Goal: Complete application form: Complete application form

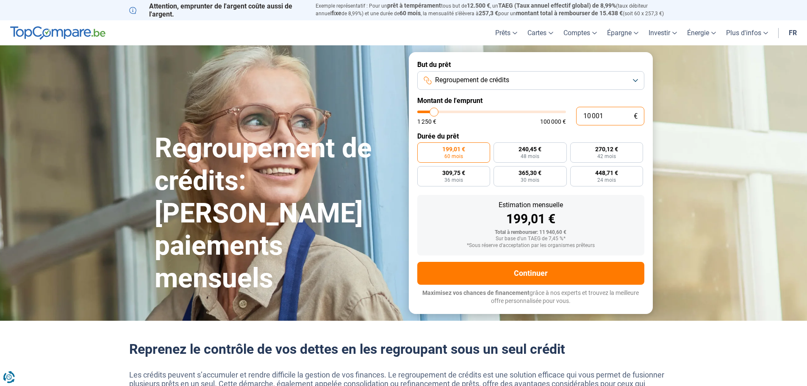
click at [589, 114] on input "10 001" at bounding box center [610, 116] width 68 height 19
type input "1 001"
type input "1250"
type input "12 001"
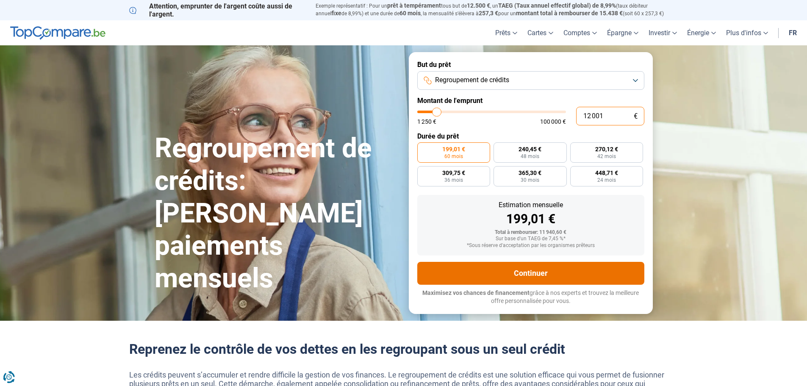
type input "12000"
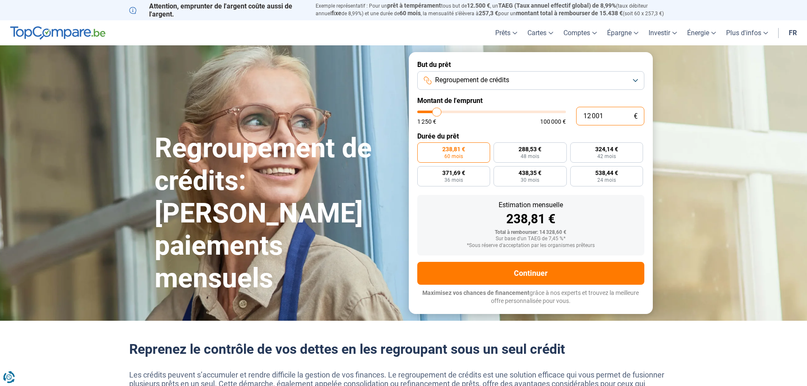
click at [601, 114] on input "12 001" at bounding box center [610, 116] width 68 height 19
click at [602, 114] on input "12 001" at bounding box center [610, 116] width 68 height 19
type input "1 200"
type input "1250"
type input "120"
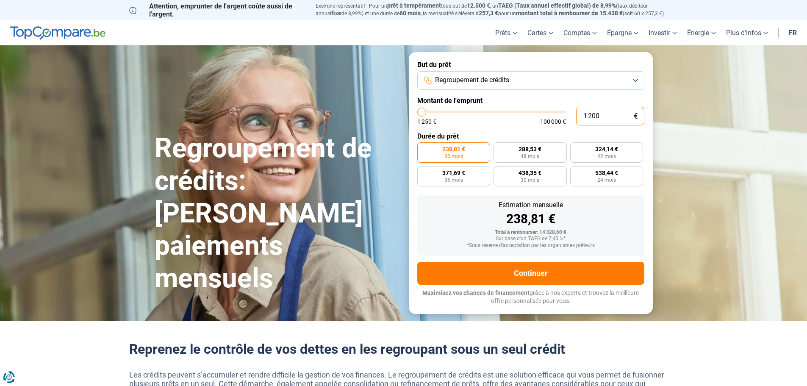
type input "1250"
type input "12"
type input "1250"
type input "1"
type input "1250"
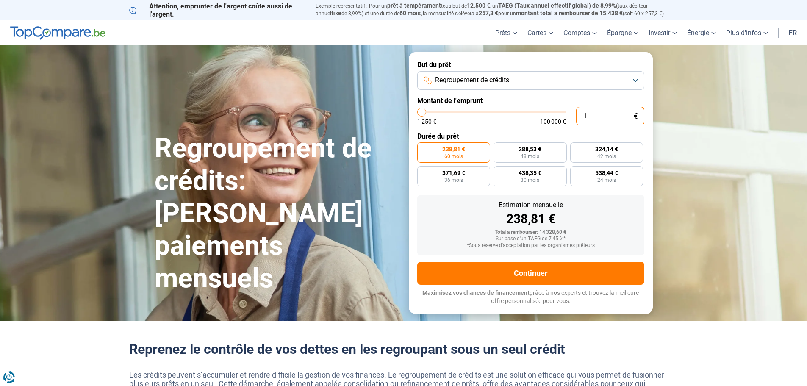
type input "0"
type input "1250"
type input "1 250"
type input "1250"
radio input "true"
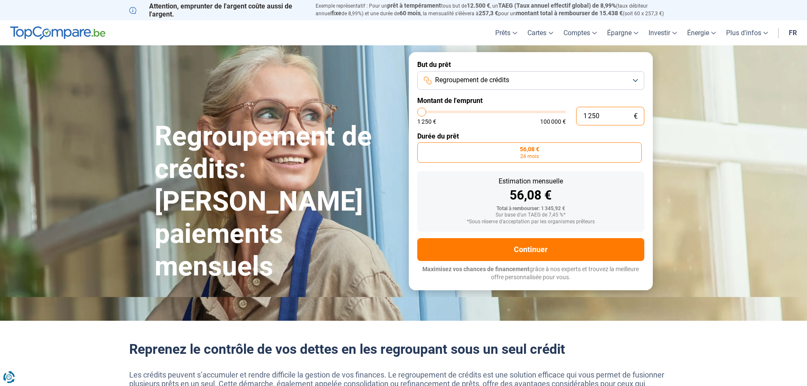
type input "12 500"
type input "12500"
type input "125 000"
type input "100000"
type input "100 000"
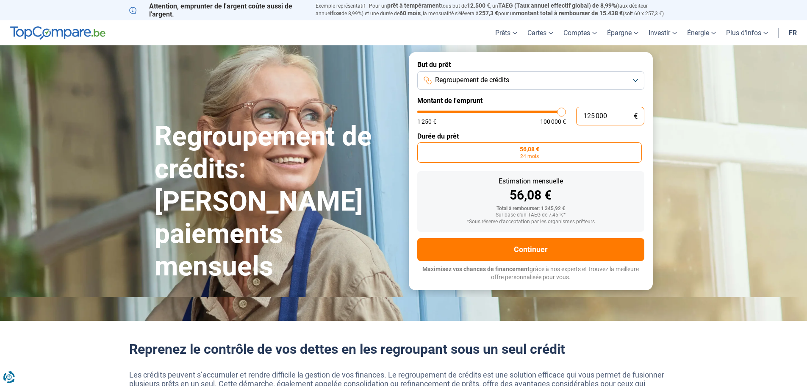
type input "100000"
radio input "false"
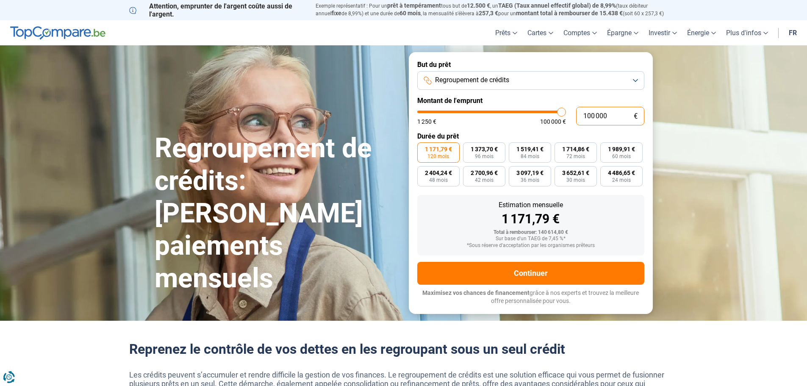
type input "10 000"
type input "10000"
type input "1 000"
type input "1250"
type input "100"
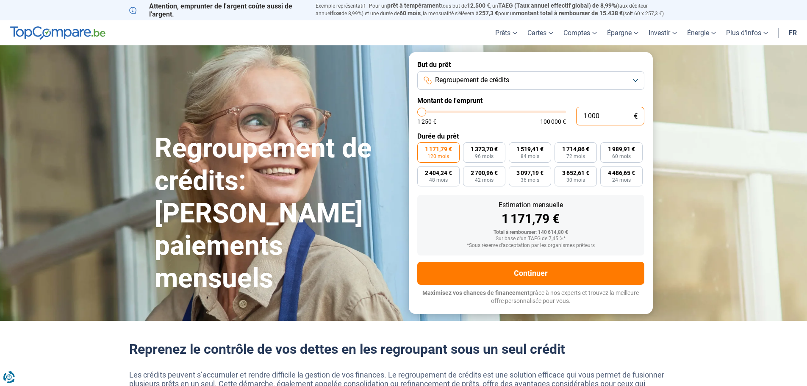
type input "1250"
type input "10"
type input "1250"
type input "1"
type input "1250"
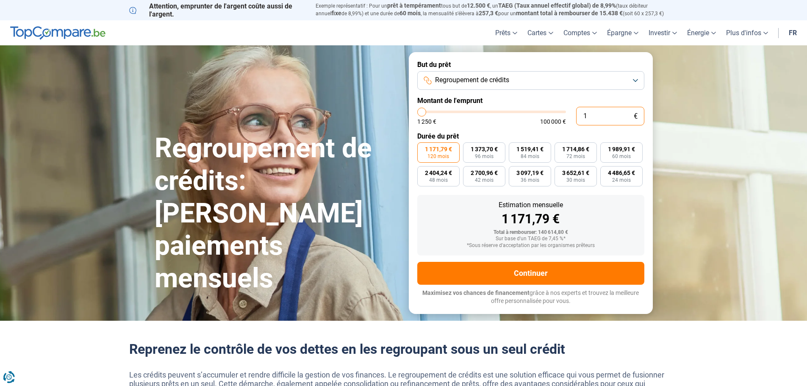
type input "0"
type input "1250"
type input "1"
type input "1250"
type input "13"
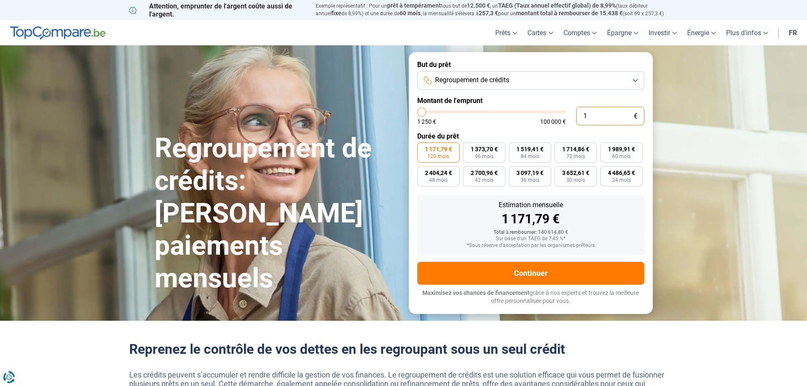
type input "1250"
type input "130"
type input "1250"
type input "1 300"
type input "1250"
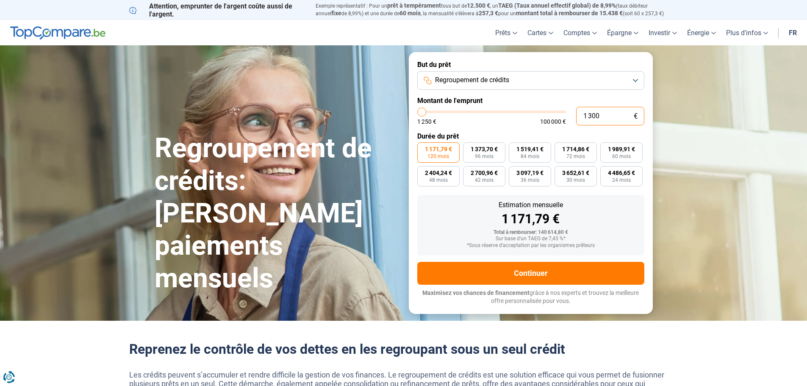
type input "13 000"
type input "13000"
radio input "true"
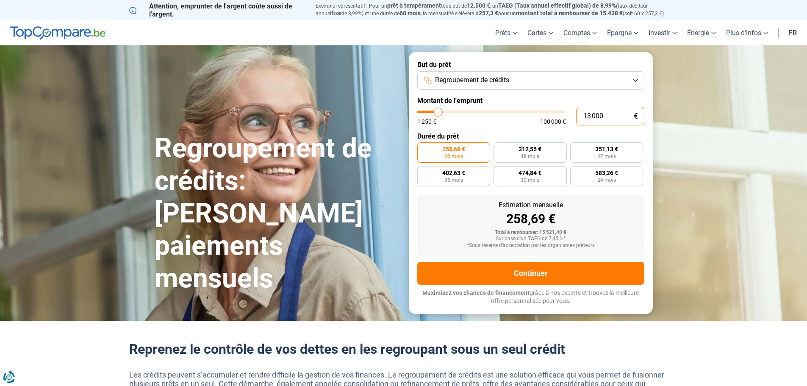
type input "13 000"
click at [712, 125] on section "Regroupement de crédits: Réduisez vos paiements mensuels Regroupement de crédit…" at bounding box center [403, 182] width 807 height 275
click at [613, 78] on button "Regroupement de crédits" at bounding box center [530, 80] width 227 height 19
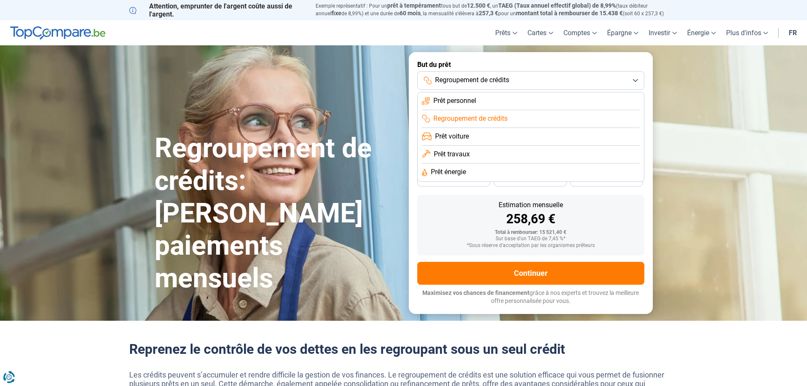
click at [613, 78] on button "Regroupement de crédits" at bounding box center [530, 80] width 227 height 19
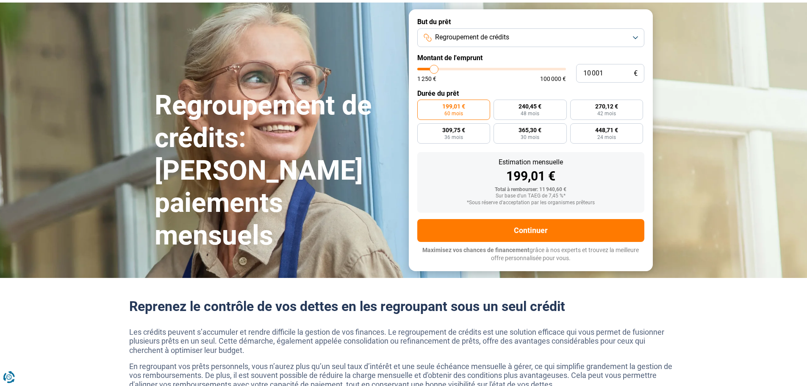
scroll to position [42, 0]
click at [593, 75] on input "10 001" at bounding box center [610, 73] width 68 height 19
type input "102 001"
type input "100000"
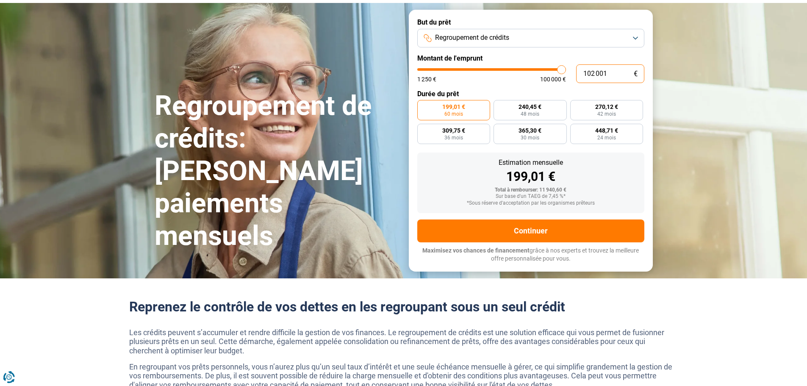
type input "100 000"
type input "100000"
radio input "false"
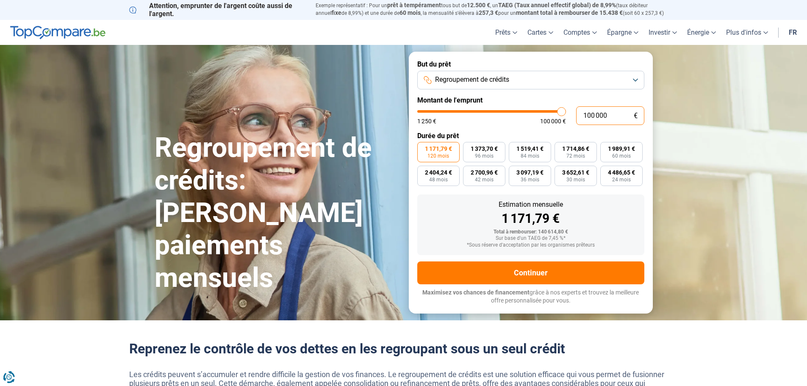
scroll to position [0, 0]
type input "10 000"
type input "10000"
type input "1 000"
type input "1250"
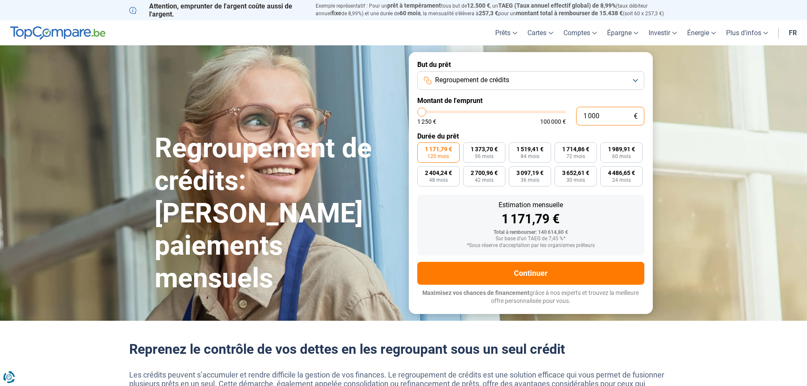
type input "100"
type input "1250"
type input "10"
type input "1250"
type input "1"
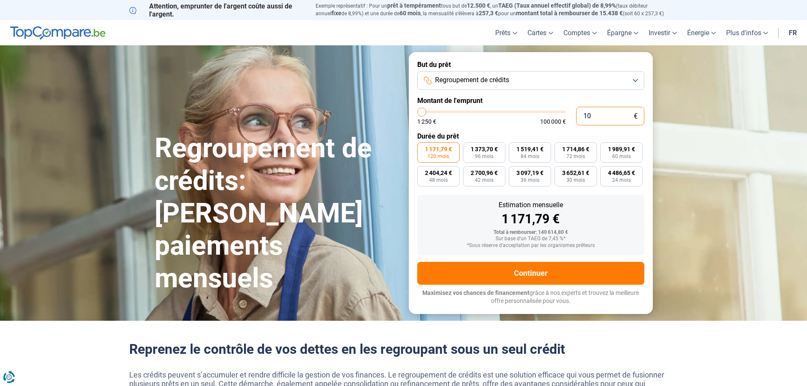
type input "1250"
type input "0"
type input "1250"
type input "1"
type input "1250"
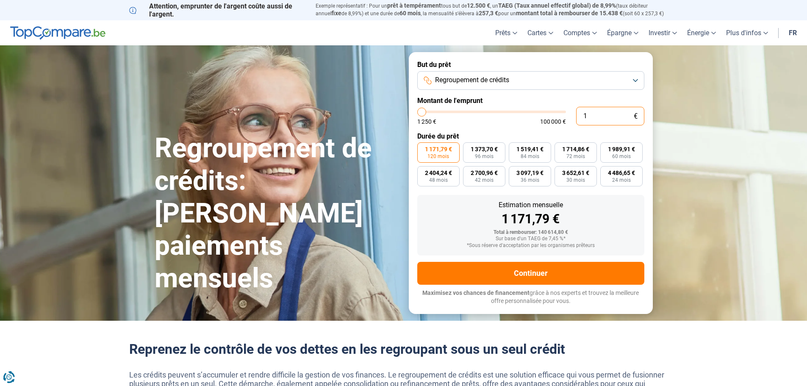
type input "12"
type input "1250"
type input "120"
type input "1250"
type input "1 200"
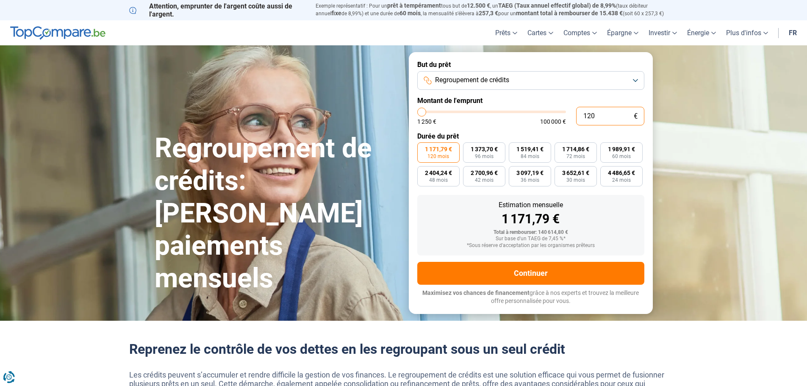
type input "1250"
type input "12 000"
type input "12000"
radio input "true"
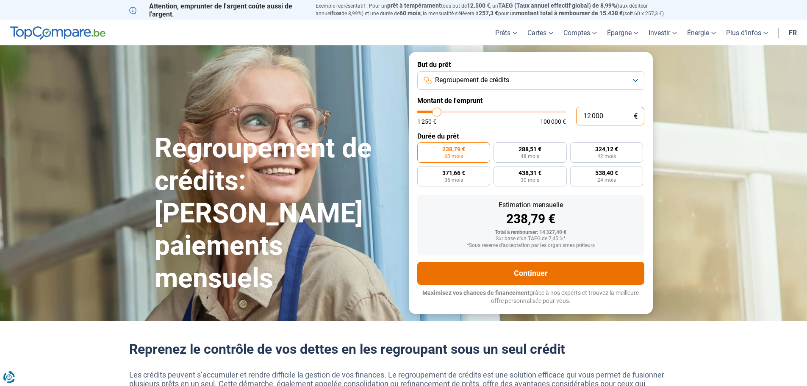
type input "12 000"
click at [577, 274] on button "Continuer" at bounding box center [530, 273] width 227 height 23
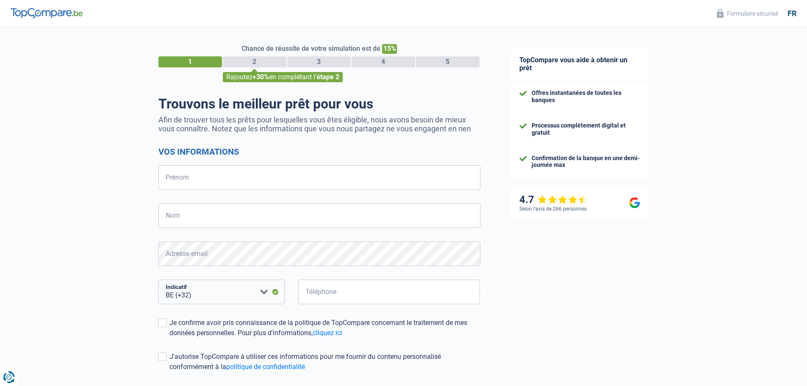
select select "32"
click at [278, 176] on input "Prénom" at bounding box center [319, 177] width 322 height 25
type input "tony"
click at [251, 212] on input "Nom" at bounding box center [319, 215] width 322 height 25
type input "RENTMEESTERS"
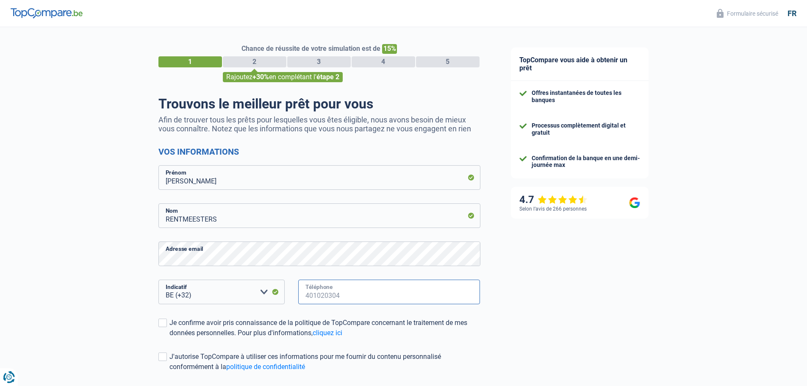
click at [330, 300] on input "Téléphone" at bounding box center [389, 292] width 182 height 25
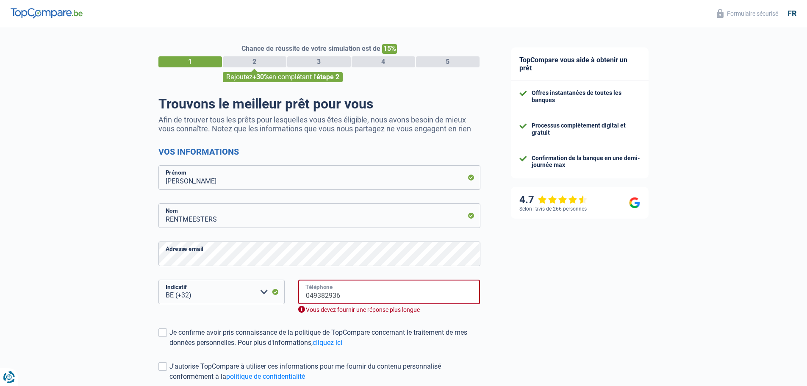
click at [310, 296] on input "049382936" at bounding box center [389, 292] width 182 height 25
click at [476, 311] on div "Vous devez fournir une réponse plus longue" at bounding box center [389, 310] width 182 height 8
click at [419, 293] on input "49382936" at bounding box center [389, 292] width 182 height 25
click at [348, 241] on form "Vos informations tony Prénom RENTMEESTERS Nom Adresse email BE (+32) LU (+352) …" at bounding box center [319, 283] width 322 height 273
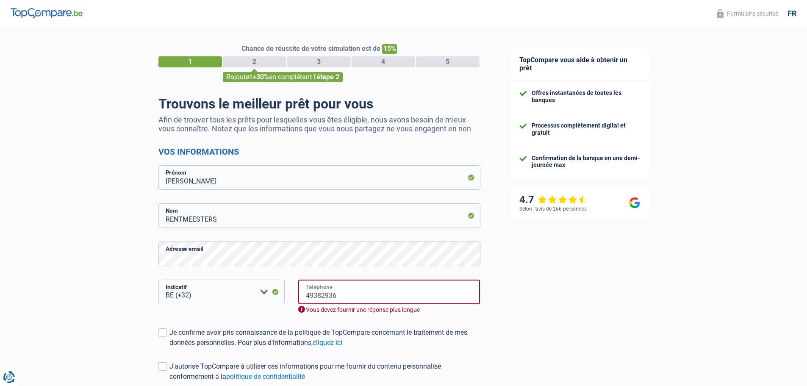
click at [336, 296] on input "49382936" at bounding box center [389, 292] width 182 height 25
click at [306, 298] on input "49382936" at bounding box center [389, 292] width 182 height 25
click at [308, 299] on input "49382936" at bounding box center [389, 292] width 182 height 25
type input "9382936"
drag, startPoint x: 347, startPoint y: 298, endPoint x: 291, endPoint y: 297, distance: 55.5
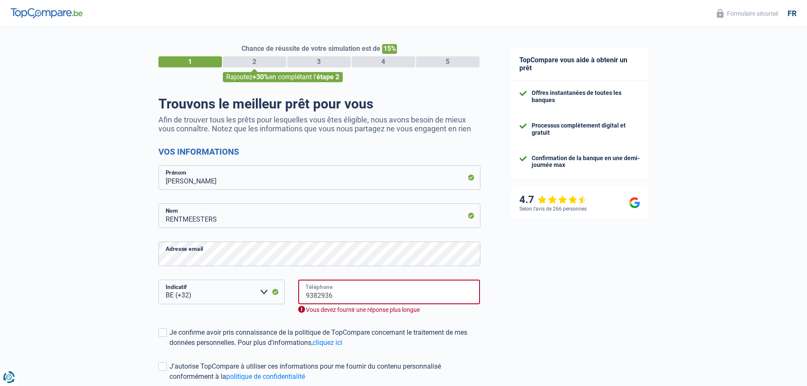
click at [291, 297] on div "9382936 Téléphone Vous devez fournir une réponse plus longue" at bounding box center [388, 304] width 195 height 48
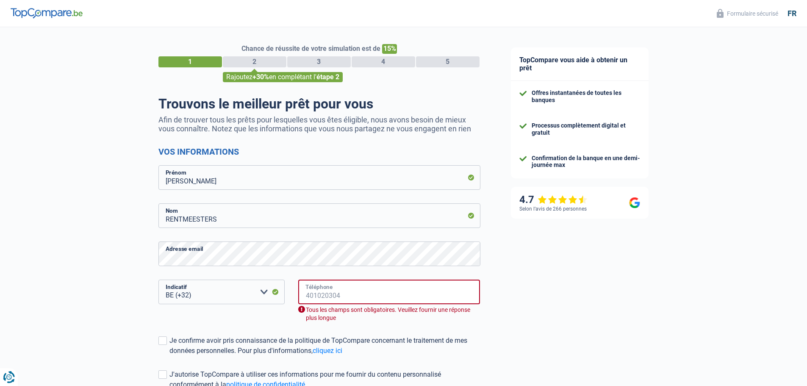
drag, startPoint x: 377, startPoint y: 291, endPoint x: 343, endPoint y: 293, distance: 34.4
click at [343, 293] on input "Téléphone" at bounding box center [389, 292] width 182 height 25
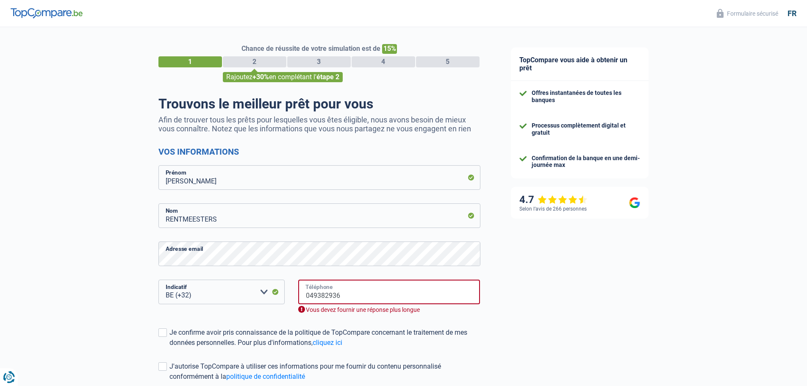
click at [305, 295] on input "049382936" at bounding box center [389, 292] width 182 height 25
click at [310, 295] on input "049382936" at bounding box center [389, 292] width 182 height 25
click at [505, 321] on div "TopCompare vous aide à obtenir un prêt Offres instantanées de toutes les banque…" at bounding box center [652, 248] width 312 height 443
click at [167, 334] on label "Je confirme avoir pris connaissance de la politique de TopCompare concernant le…" at bounding box center [319, 337] width 322 height 20
click at [169, 348] on input "Je confirme avoir pris connaissance de la politique de TopCompare concernant le…" at bounding box center [169, 348] width 0 height 0
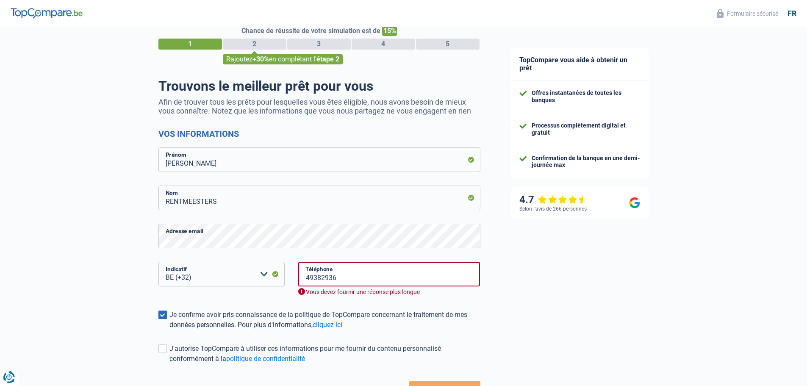
scroll to position [84, 0]
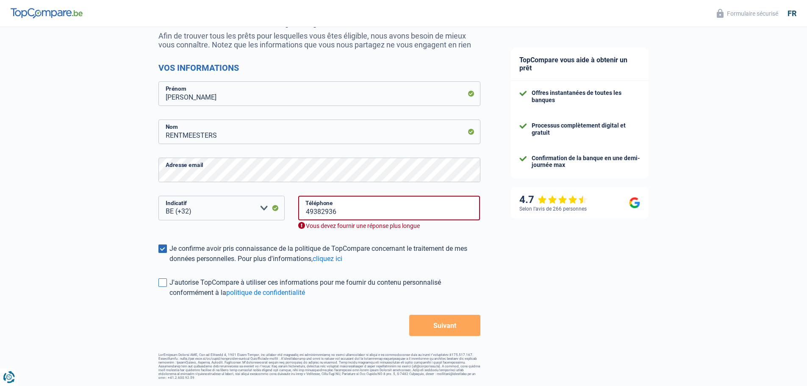
click at [161, 284] on span at bounding box center [162, 282] width 8 height 8
click at [169, 298] on input "J'autorise TopCompare à utiliser ces informations pour me fournir du contenu pe…" at bounding box center [169, 298] width 0 height 0
click at [424, 330] on button "Suivant" at bounding box center [444, 325] width 71 height 21
click at [302, 211] on input "49382936" at bounding box center [389, 208] width 182 height 25
type input "349382936"
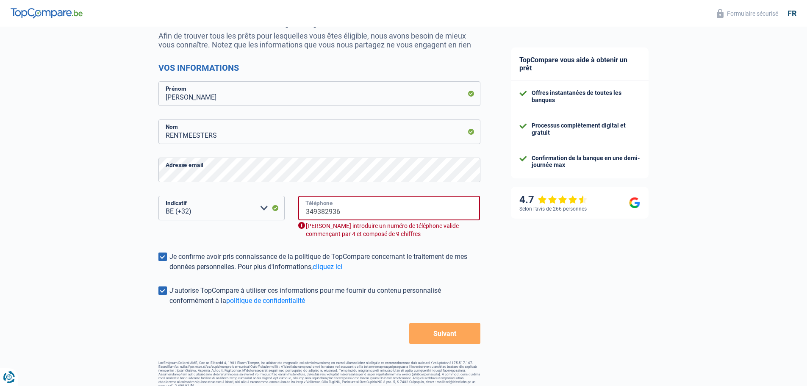
drag, startPoint x: 348, startPoint y: 218, endPoint x: 280, endPoint y: 217, distance: 67.4
click at [280, 217] on div "BE (+32) LU (+352) Veuillez sélectionner une option Indicatif 349382936 Télépho…" at bounding box center [319, 224] width 335 height 56
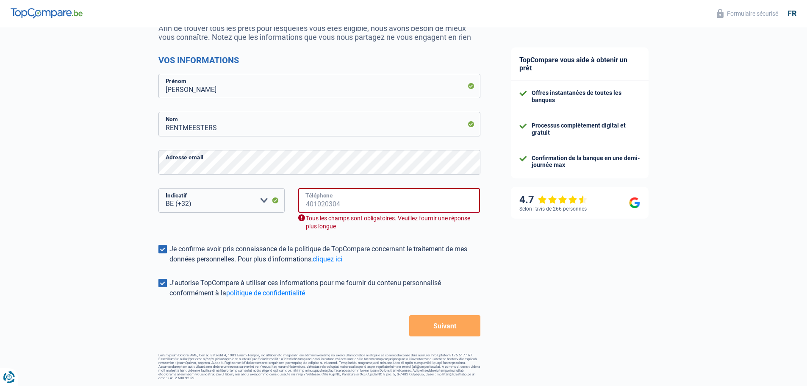
scroll to position [92, 0]
click at [360, 199] on input "Téléphone" at bounding box center [389, 200] width 182 height 25
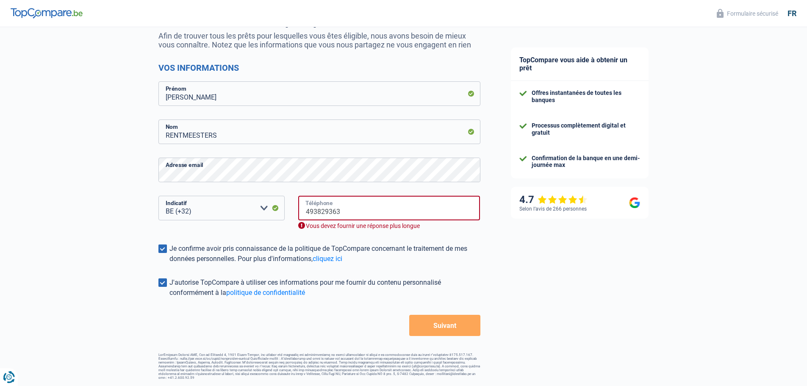
scroll to position [74, 0]
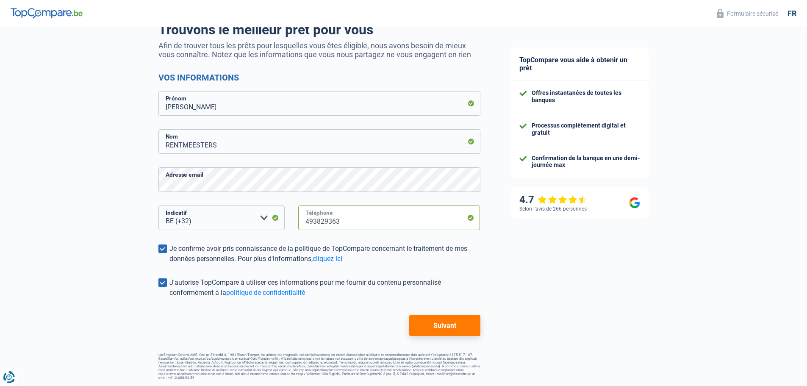
type input "493829363"
click at [563, 233] on div "TopCompare vous aide à obtenir un prêt Offres instantanées de toutes les banque…" at bounding box center [652, 169] width 312 height 433
click at [427, 322] on button "Suivant" at bounding box center [444, 325] width 71 height 21
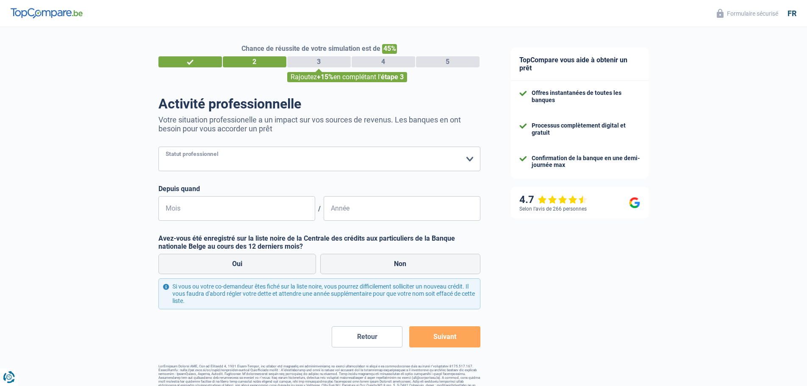
click at [360, 161] on select "Ouvrier Employé privé Employé public Invalide Indépendant Pensionné Chômeur Mut…" at bounding box center [319, 159] width 322 height 25
select select "worker"
click at [158, 147] on select "Ouvrier Employé privé Employé public Invalide Indépendant Pensionné Chômeur Mut…" at bounding box center [319, 159] width 322 height 25
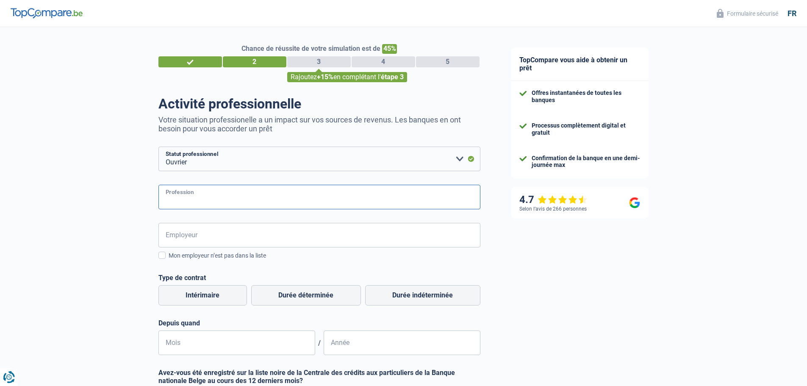
click at [267, 198] on input "Profession" at bounding box center [319, 197] width 322 height 25
click at [437, 165] on select "Ouvrier Employé privé Employé public Invalide Indépendant Pensionné Chômeur Mut…" at bounding box center [319, 159] width 322 height 25
click at [434, 166] on select "Ouvrier Employé privé Employé public Invalide Indépendant Pensionné Chômeur Mut…" at bounding box center [319, 159] width 322 height 25
select select "32"
